Goal: Task Accomplishment & Management: Manage account settings

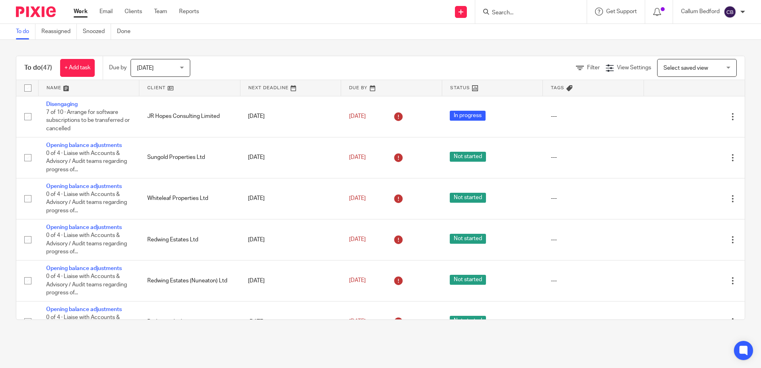
click at [477, 49] on div "To do (47) + Add task Due by Today Today Today Tomorrow This week Next week Thi…" at bounding box center [380, 188] width 761 height 296
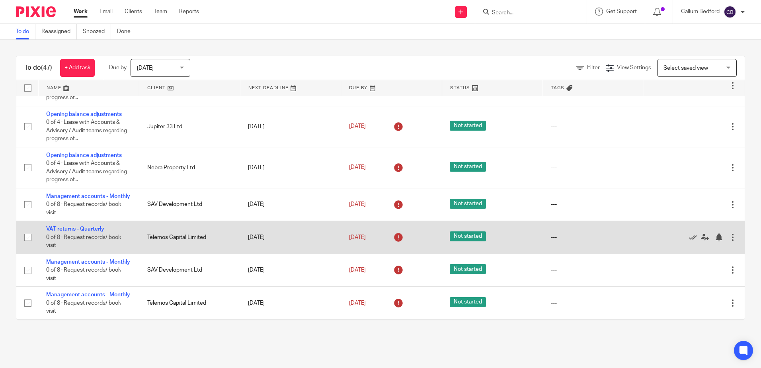
drag, startPoint x: 94, startPoint y: 284, endPoint x: 90, endPoint y: 232, distance: 51.9
click at [94, 292] on link "Management accounts - Monthly" at bounding box center [88, 295] width 84 height 6
click at [86, 226] on link "VAT returns - Quarterly" at bounding box center [75, 229] width 58 height 6
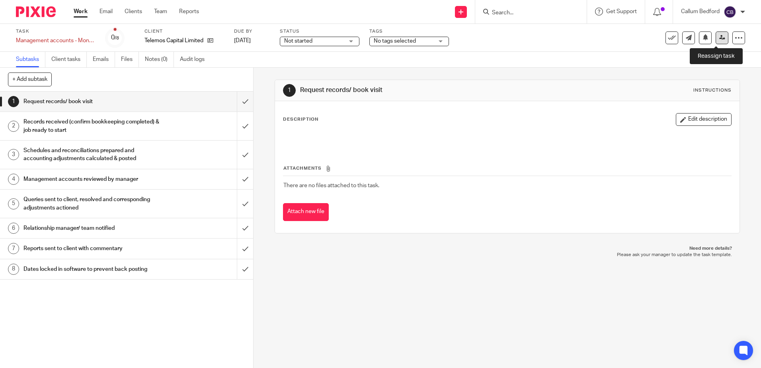
click at [716, 41] on link at bounding box center [722, 37] width 13 height 13
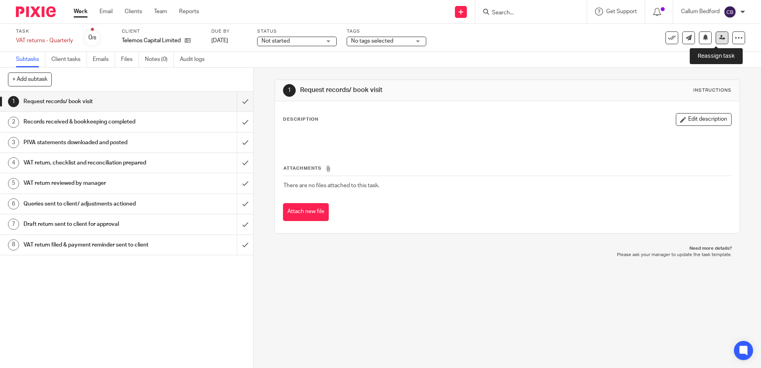
click at [719, 37] on icon at bounding box center [722, 38] width 6 height 6
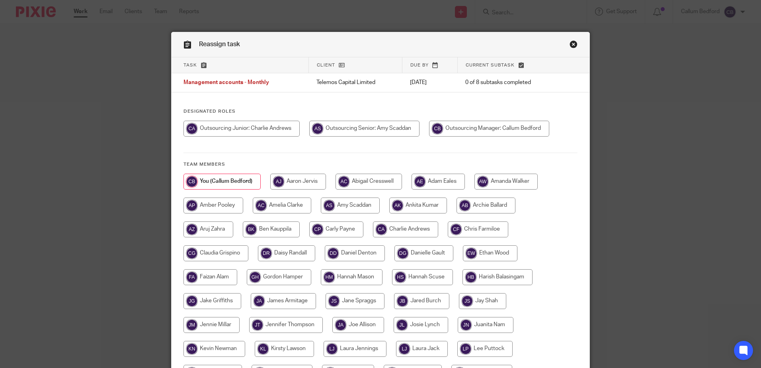
click at [406, 128] on input "radio" at bounding box center [364, 129] width 110 height 16
radio input "true"
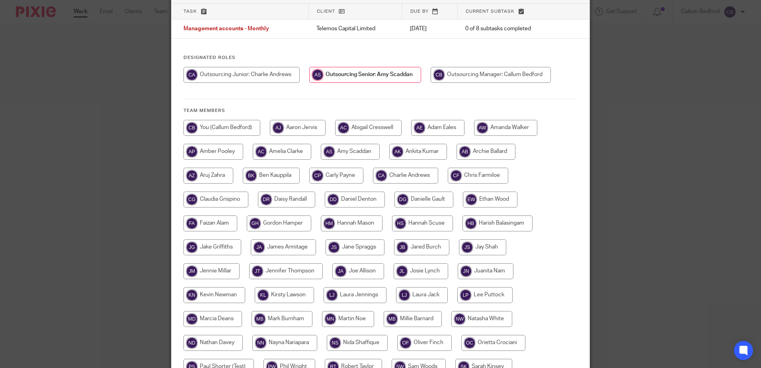
scroll to position [182, 0]
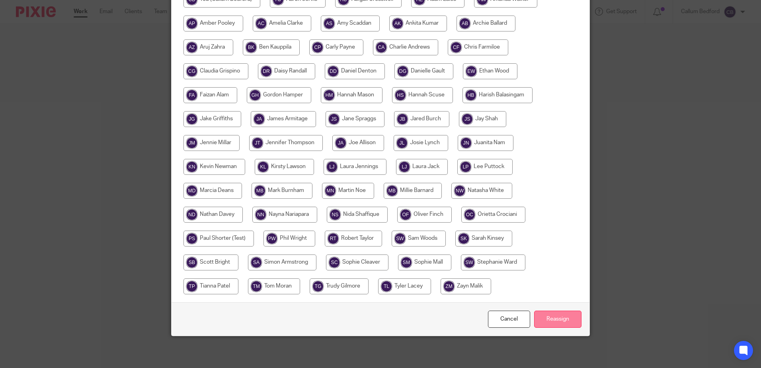
click at [558, 320] on input "Reassign" at bounding box center [557, 318] width 47 height 17
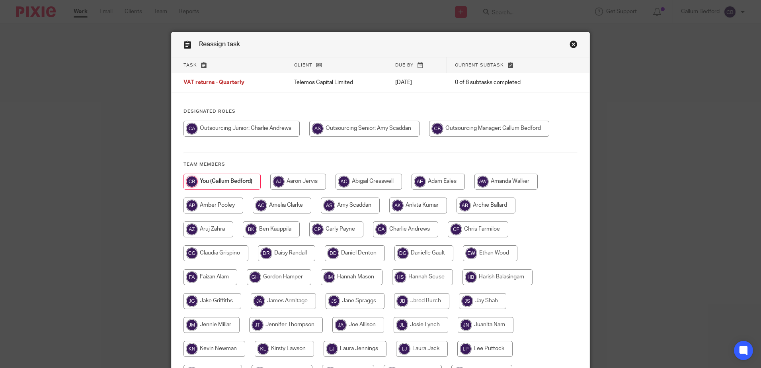
click at [408, 131] on input "radio" at bounding box center [364, 129] width 110 height 16
radio input "true"
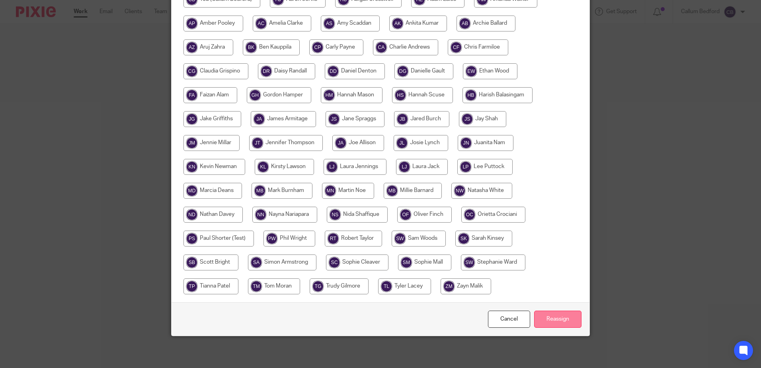
click at [544, 313] on input "Reassign" at bounding box center [557, 318] width 47 height 17
